Goal: Find specific page/section: Find specific page/section

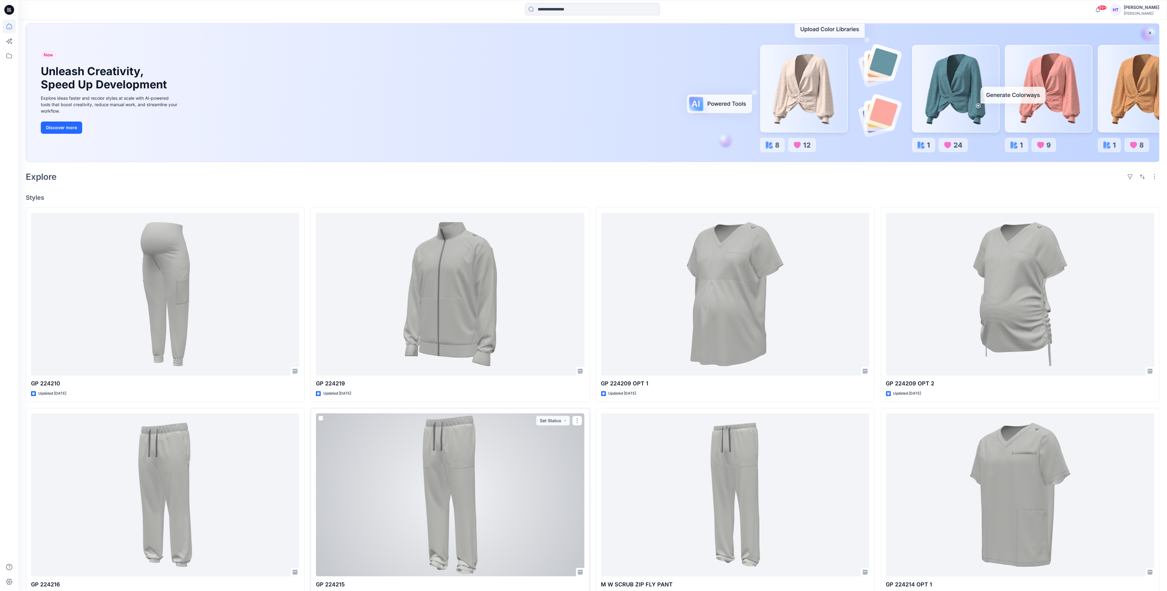
scroll to position [46, 0]
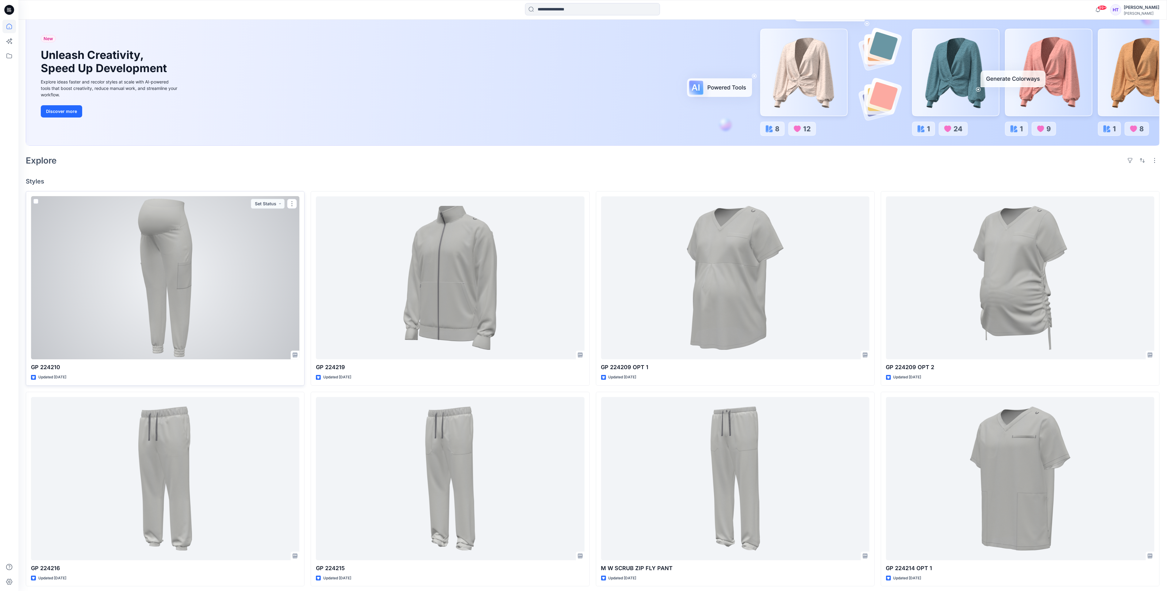
click at [220, 284] on div at bounding box center [165, 277] width 268 height 163
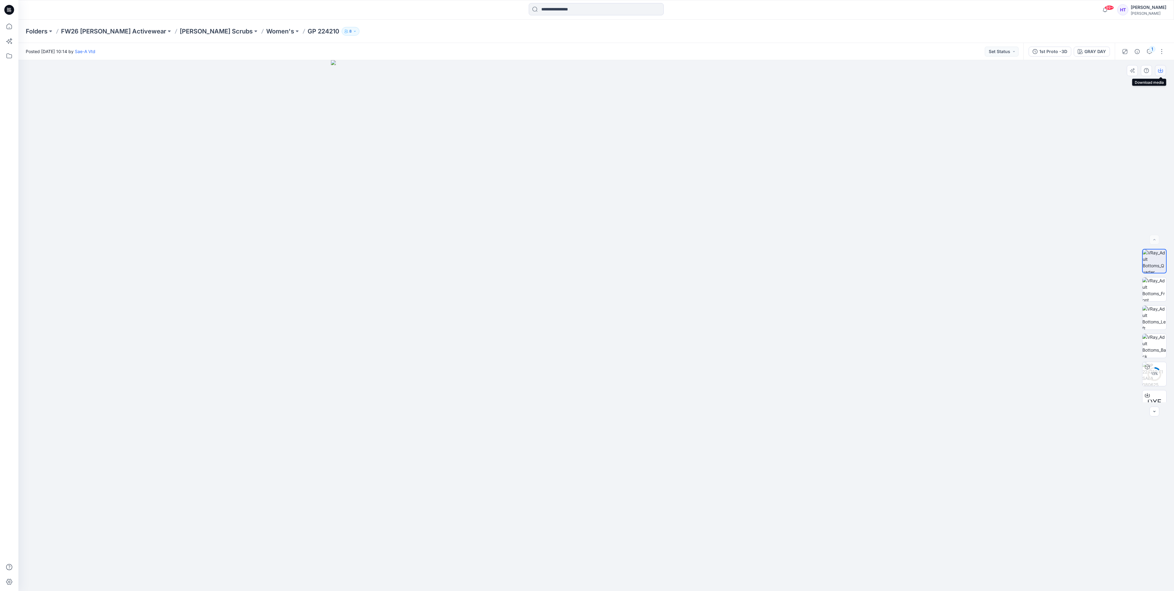
click at [1159, 68] on icon "button" at bounding box center [1160, 70] width 5 height 5
click at [1154, 122] on div at bounding box center [595, 325] width 1155 height 531
click at [266, 33] on p "Women's" at bounding box center [280, 31] width 28 height 9
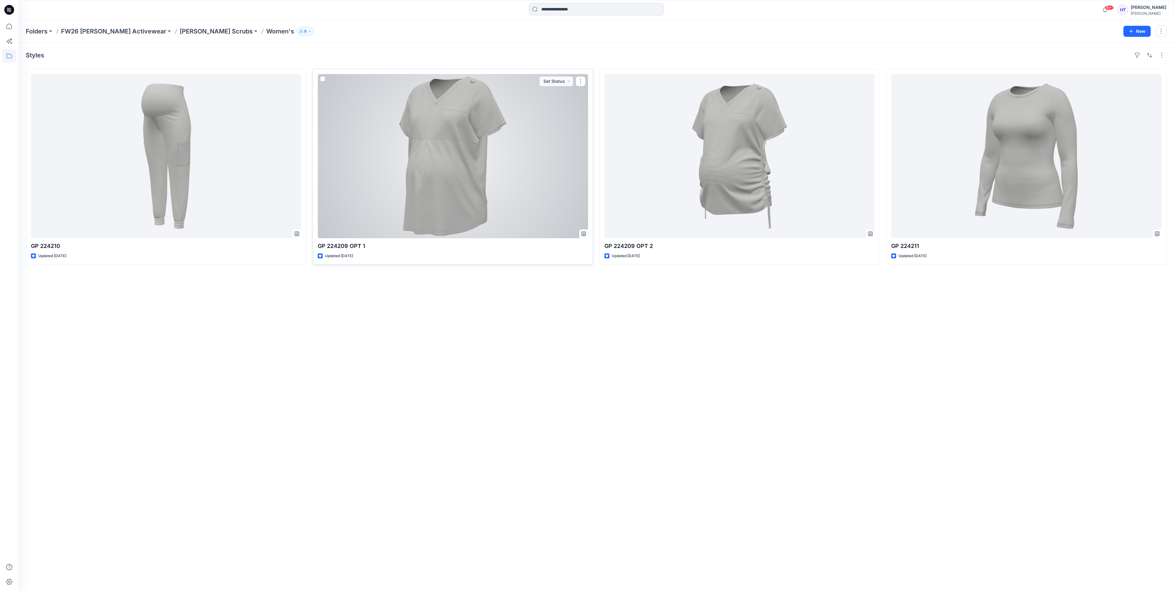
click at [462, 146] on div at bounding box center [453, 156] width 270 height 164
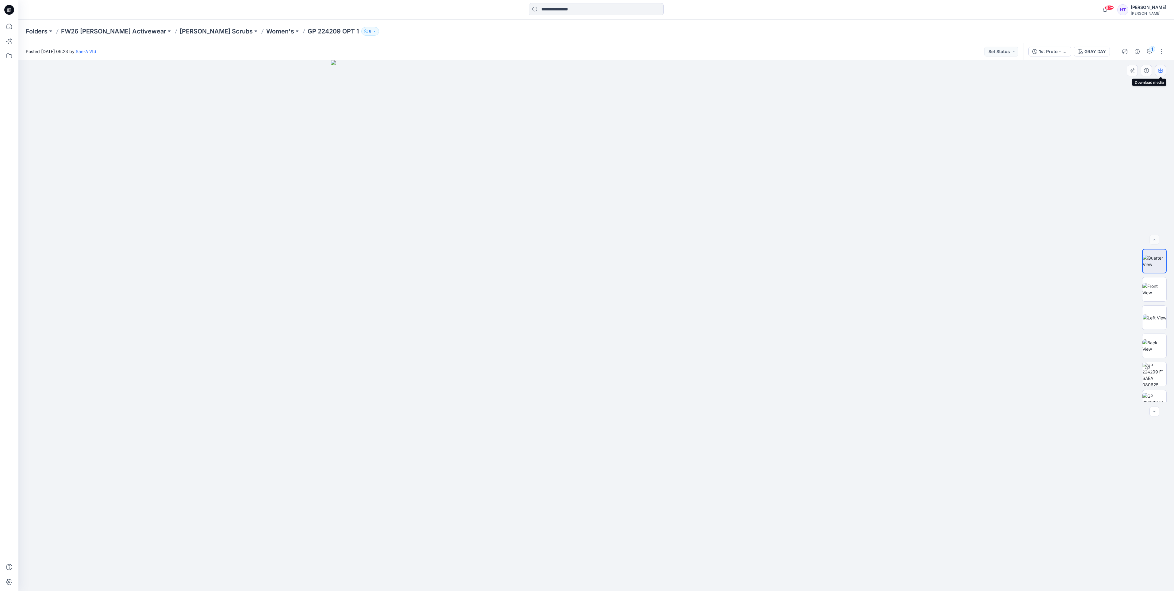
click at [1161, 73] on icon "button" at bounding box center [1160, 70] width 5 height 5
click at [266, 30] on p "Women's" at bounding box center [280, 31] width 28 height 9
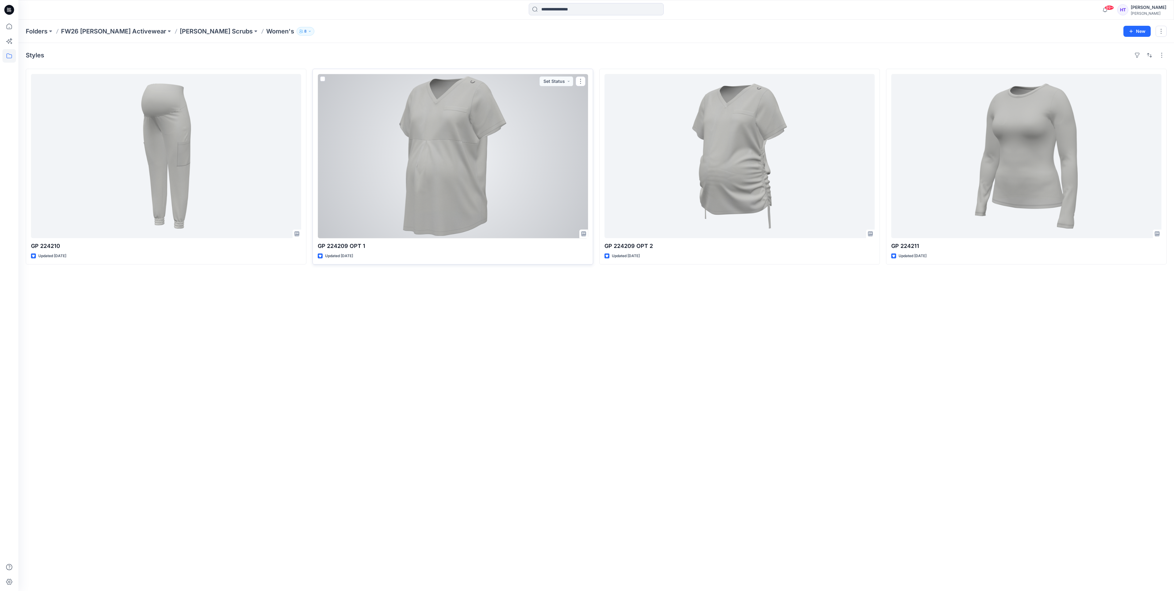
click at [479, 160] on div at bounding box center [453, 156] width 270 height 164
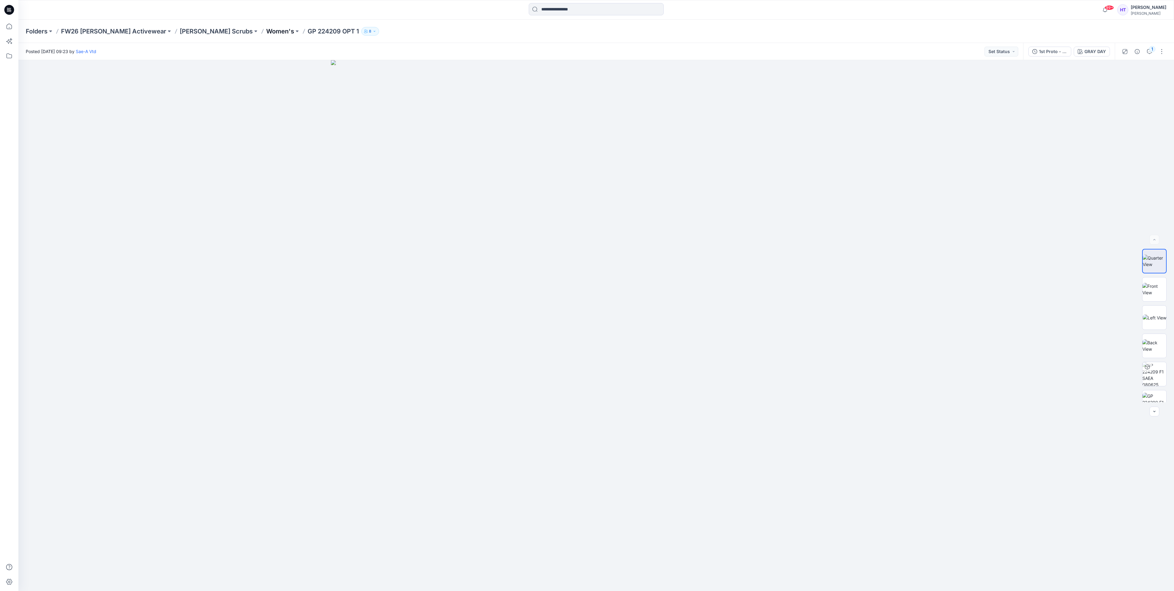
click at [266, 34] on p "Women's" at bounding box center [280, 31] width 28 height 9
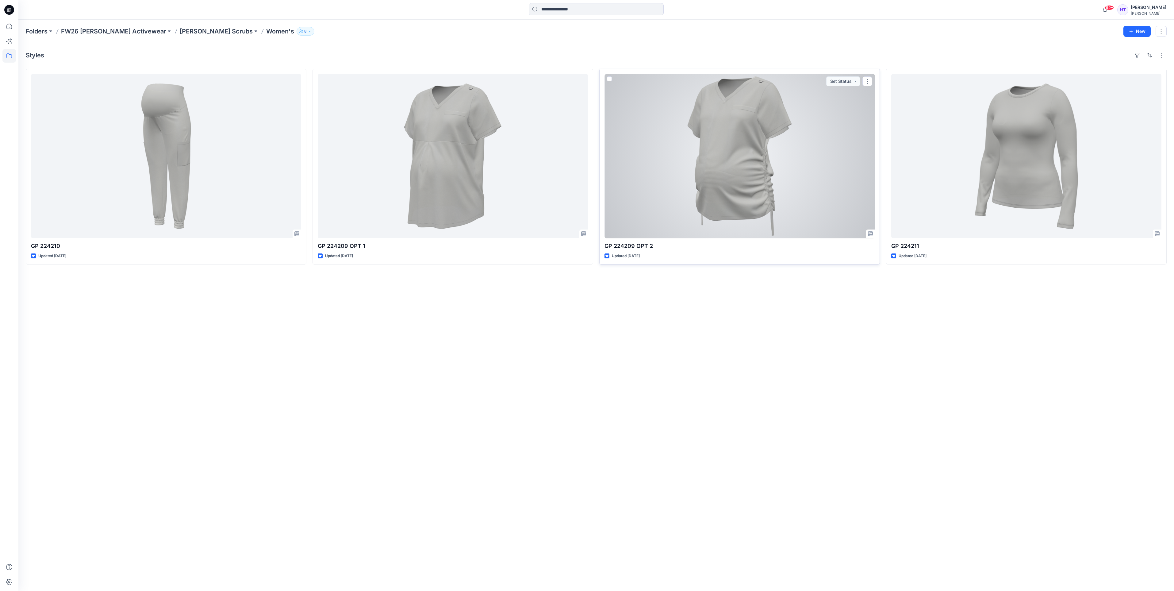
click at [686, 136] on div at bounding box center [739, 156] width 270 height 164
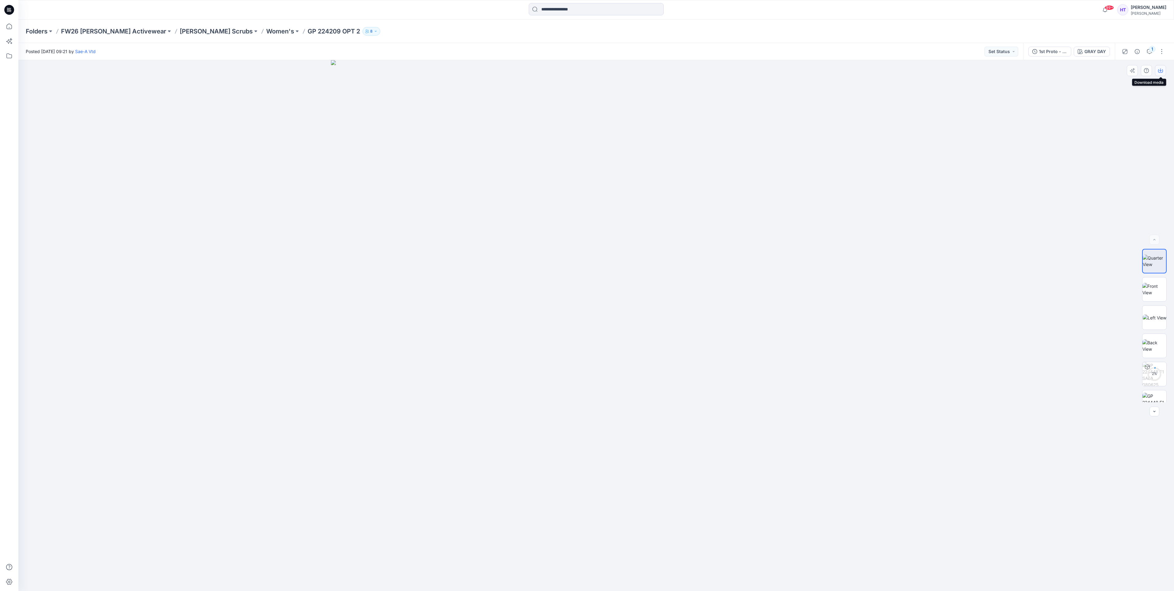
click at [1164, 71] on button "button" at bounding box center [1160, 70] width 11 height 11
